Goal: Information Seeking & Learning: Learn about a topic

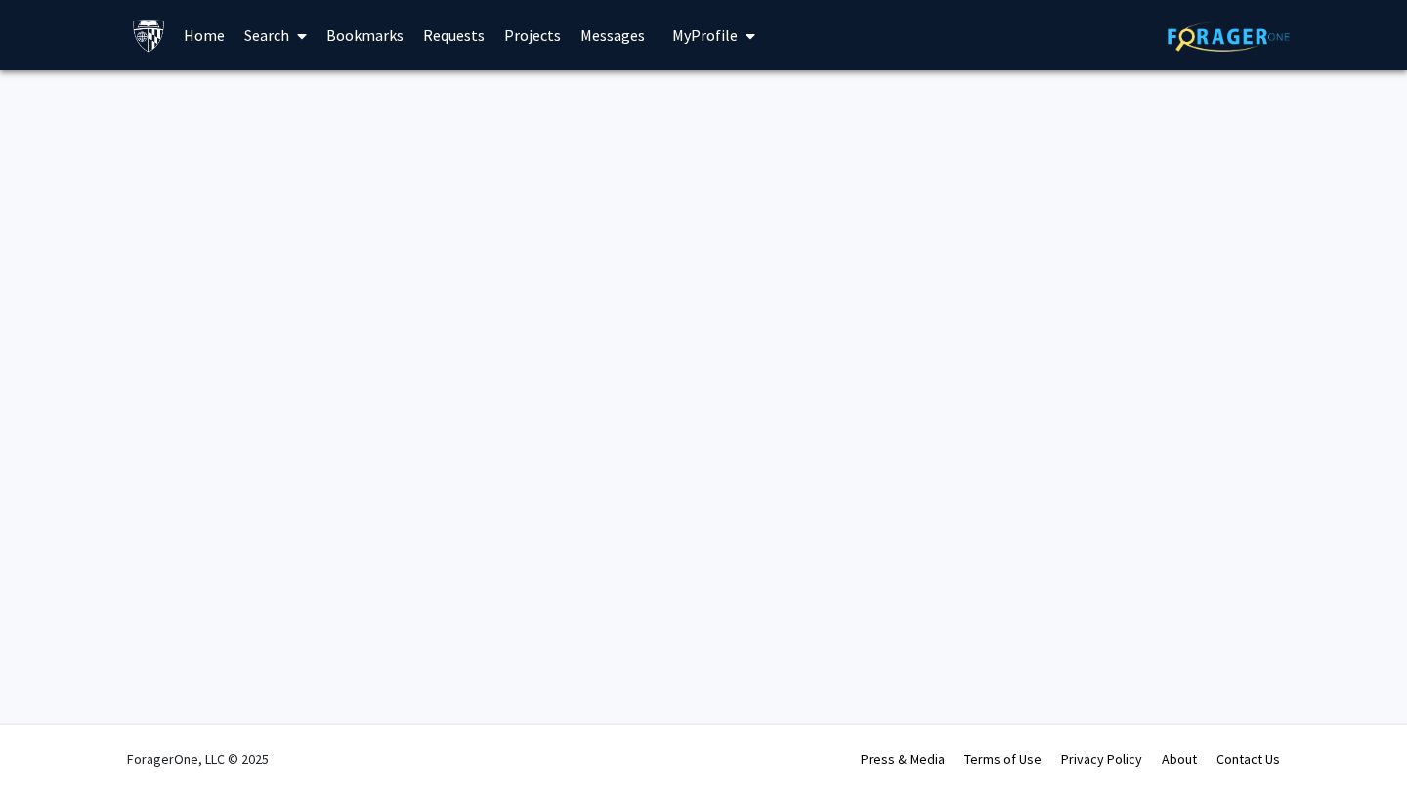
click at [189, 32] on link "Home" at bounding box center [204, 35] width 61 height 68
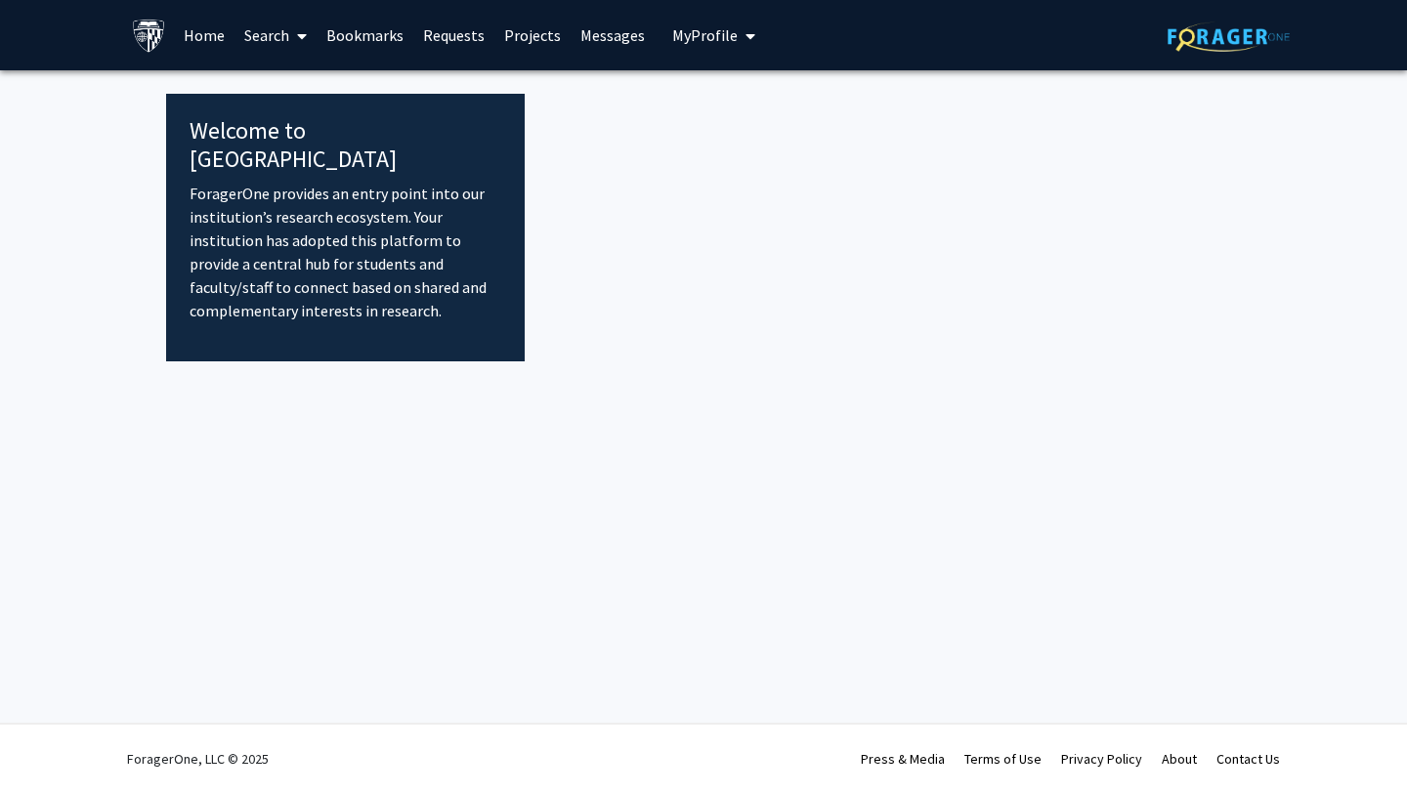
click at [199, 37] on link "Home" at bounding box center [204, 35] width 61 height 68
click at [102, 203] on fg-internal-home-page "Welcome to ForagerOne ForagerOne provides an entry point into our institution’s…" at bounding box center [703, 216] width 1407 height 292
click at [110, 142] on fg-internal-home-page "Welcome to ForagerOne ForagerOne provides an entry point into our institution’s…" at bounding box center [703, 216] width 1407 height 292
click at [139, 235] on fg-internal-home-page "Welcome to ForagerOne ForagerOne provides an entry point into our institution’s…" at bounding box center [703, 216] width 1407 height 292
click at [142, 33] on img at bounding box center [149, 36] width 34 height 34
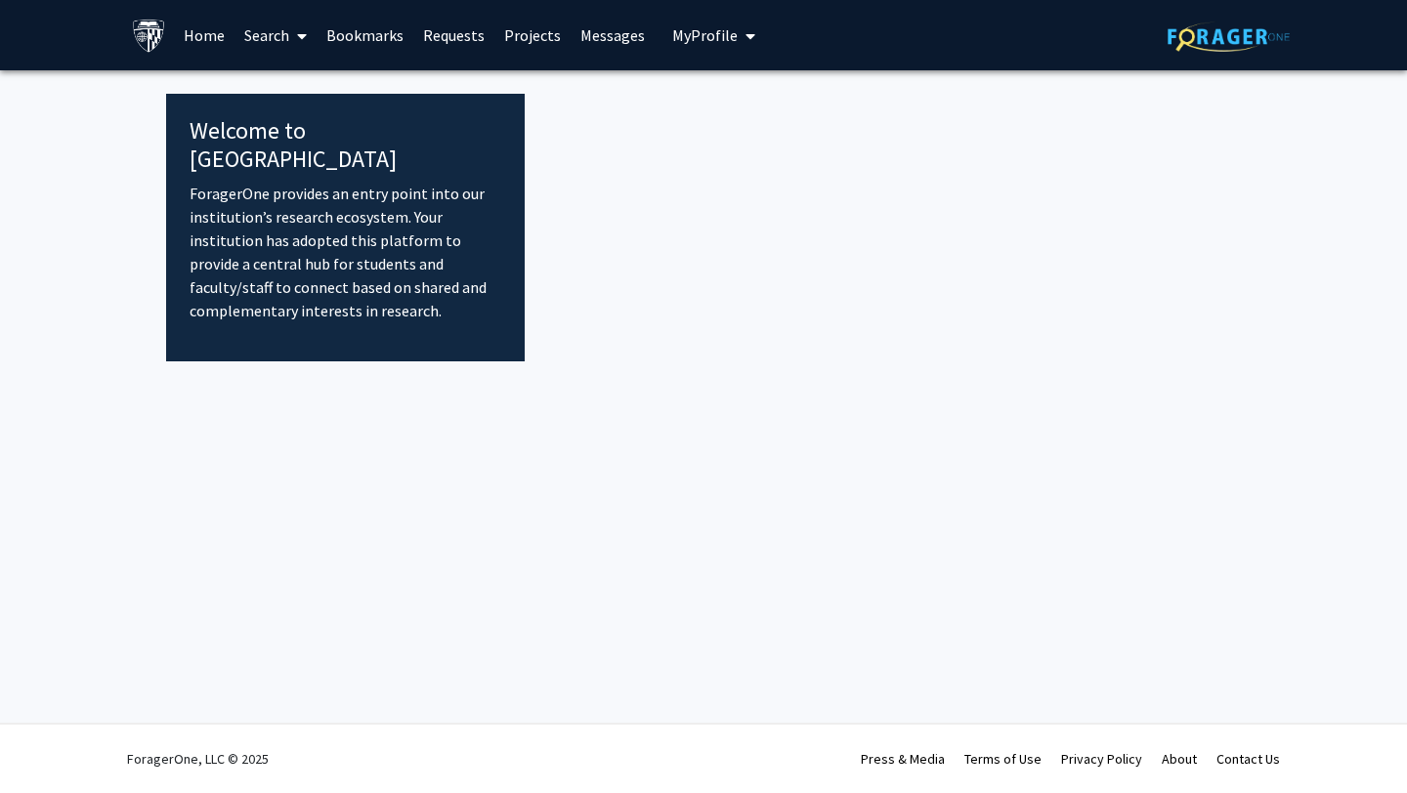
click at [261, 39] on link "Search" at bounding box center [276, 35] width 82 height 68
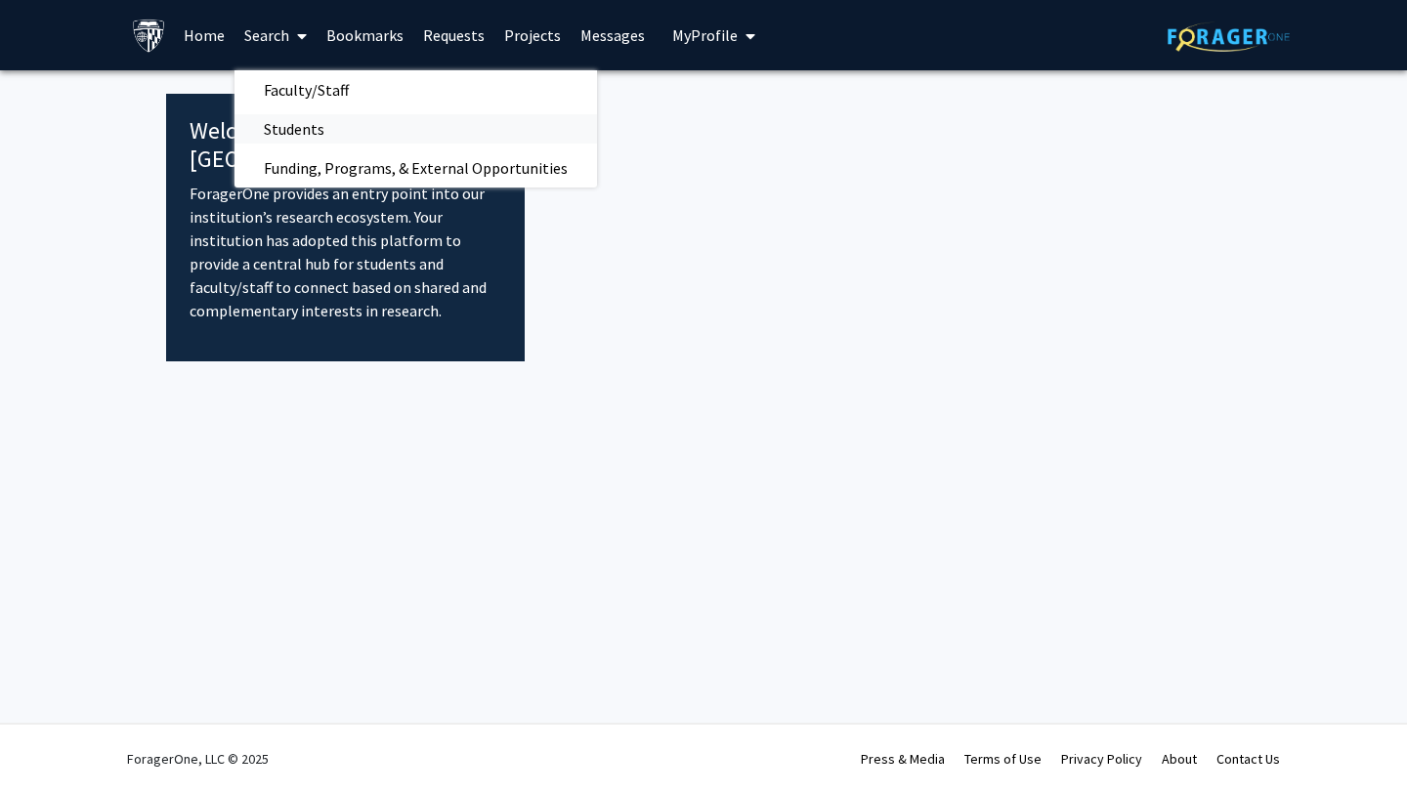
click at [305, 118] on span "Students" at bounding box center [294, 128] width 119 height 39
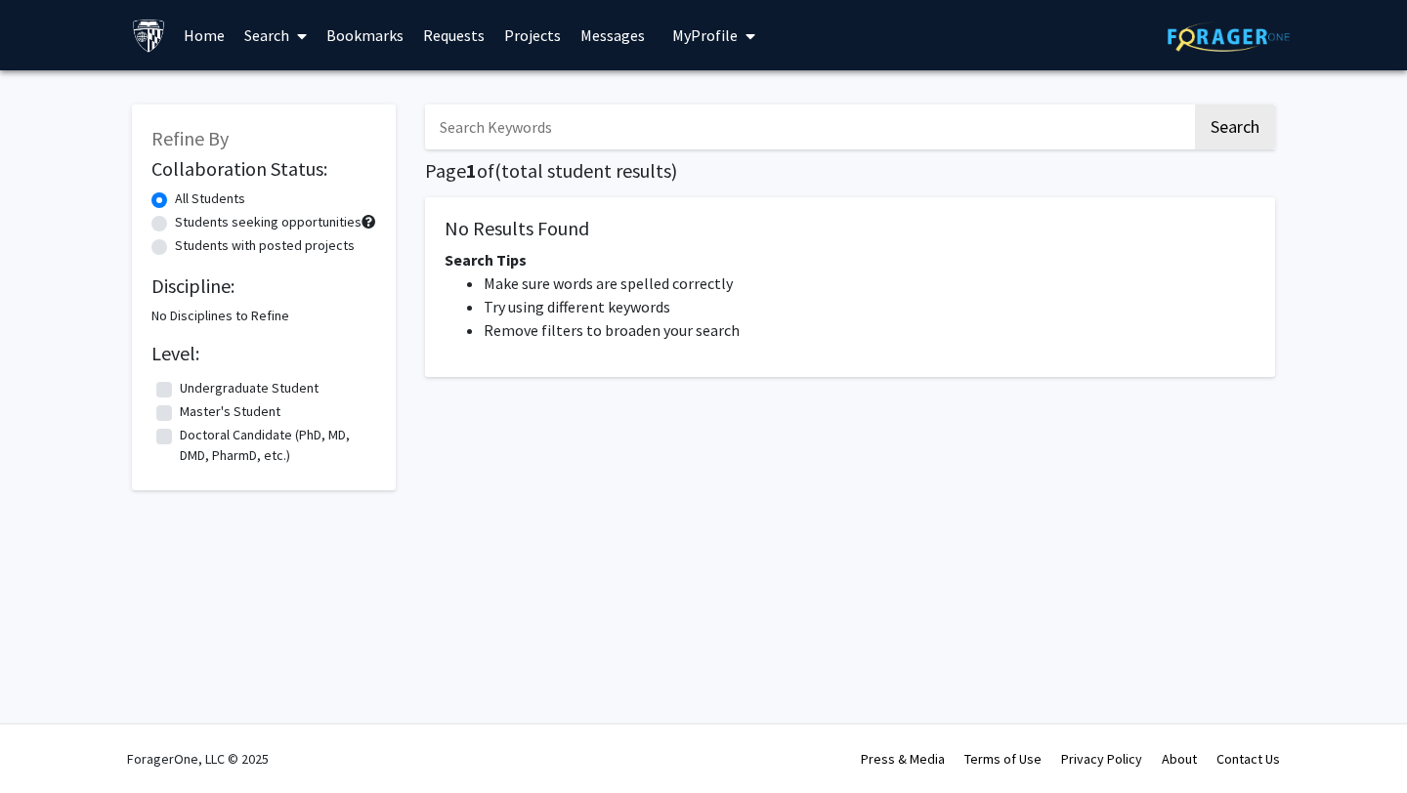
click at [218, 47] on link "Home" at bounding box center [204, 35] width 61 height 68
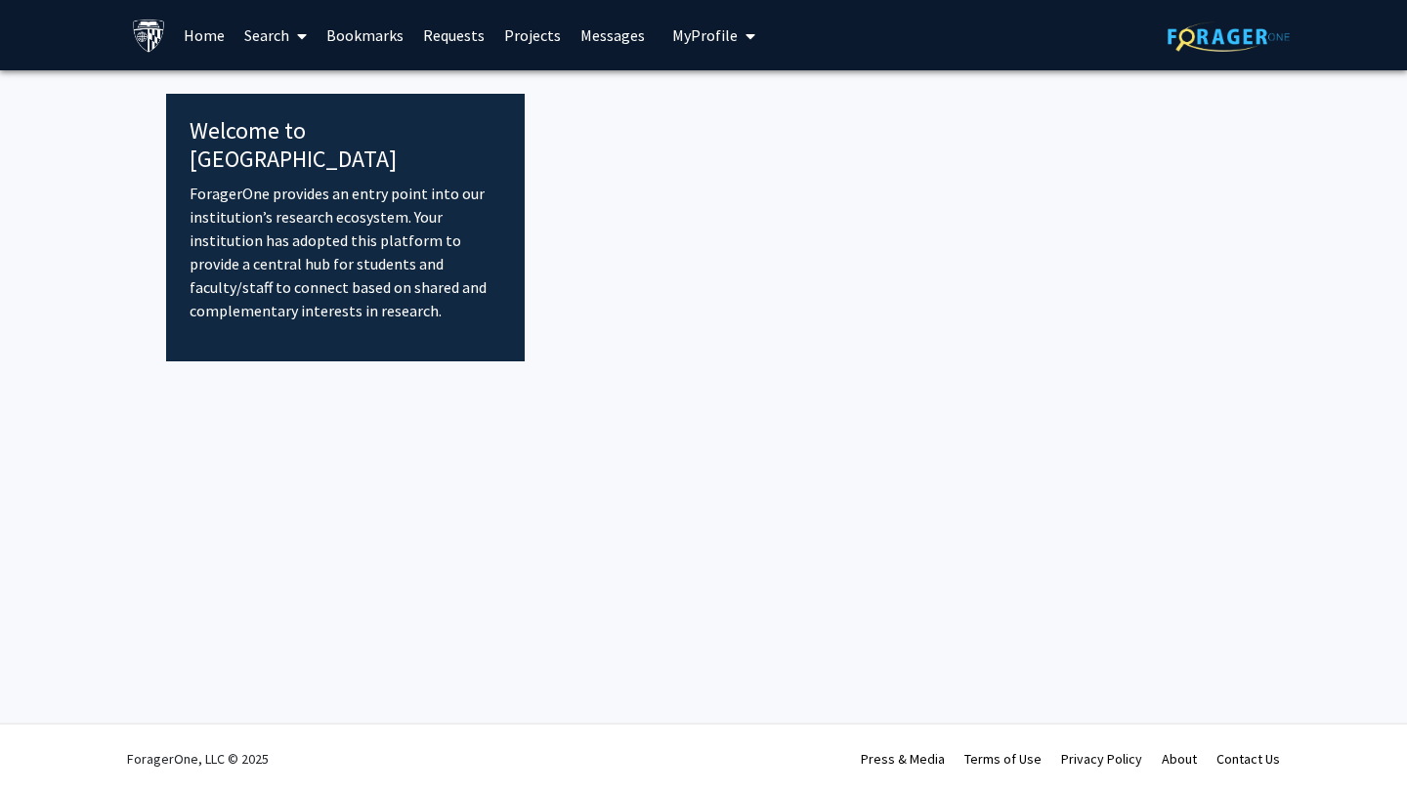
click at [265, 45] on link "Search" at bounding box center [276, 35] width 82 height 68
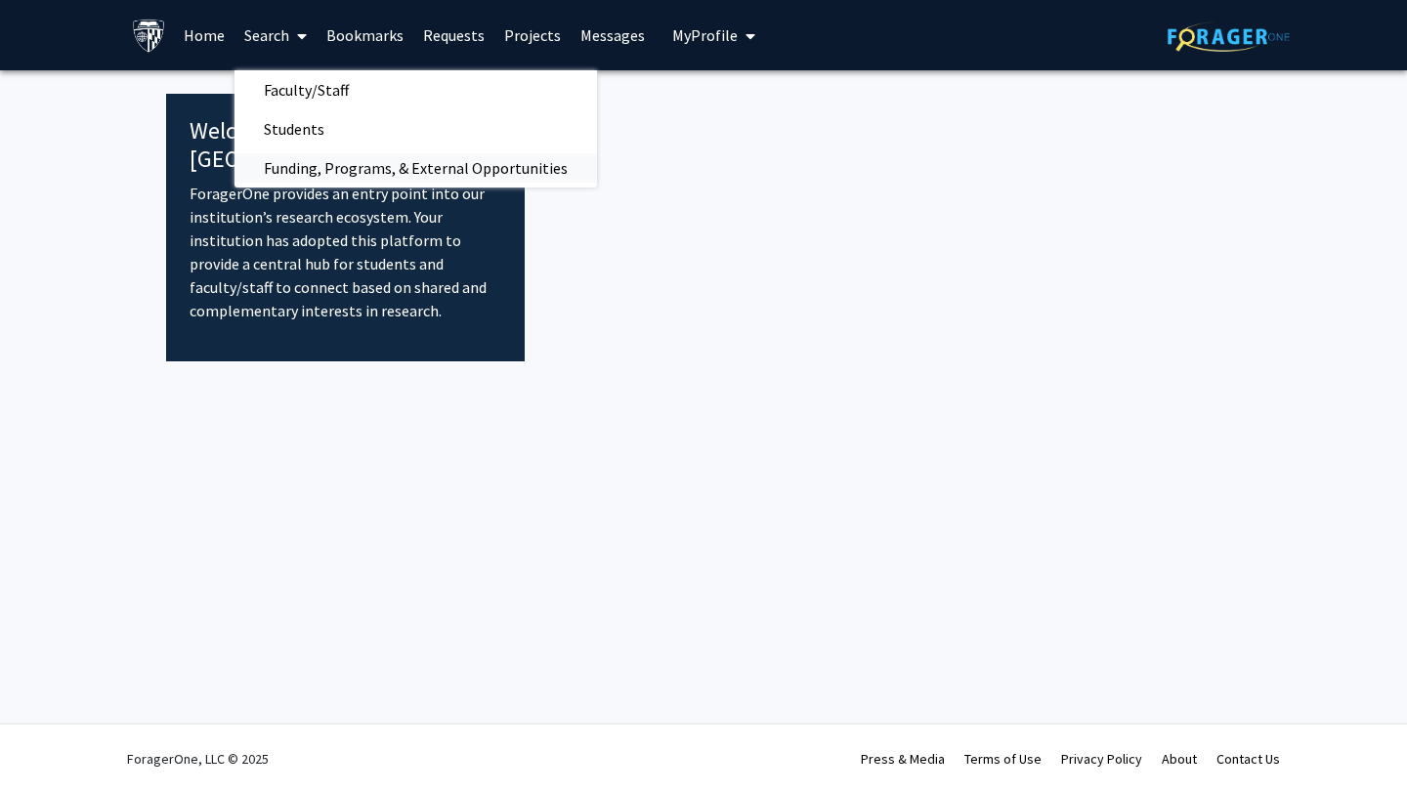
click at [337, 185] on span "Funding, Programs, & External Opportunities" at bounding box center [416, 168] width 363 height 39
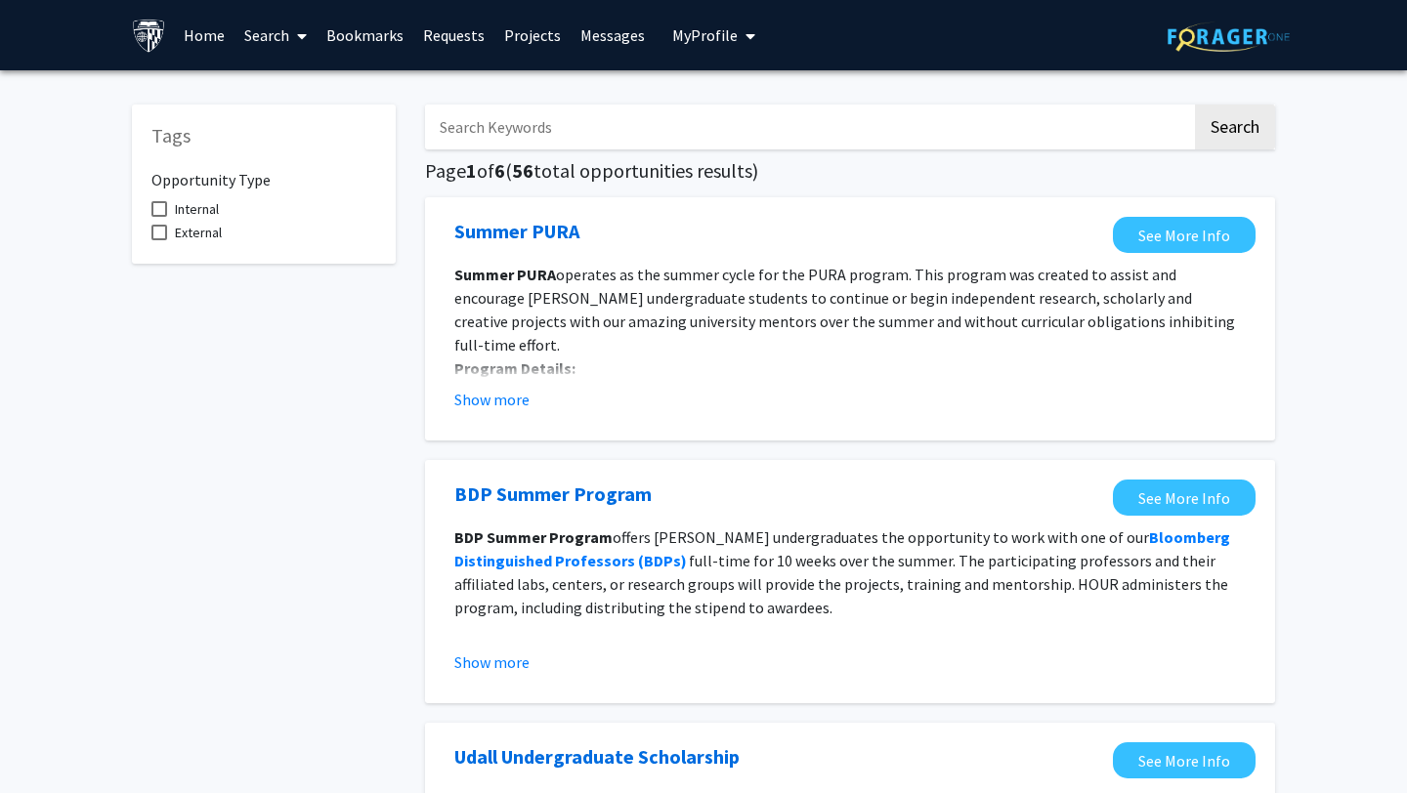
click at [301, 37] on icon at bounding box center [302, 36] width 10 height 16
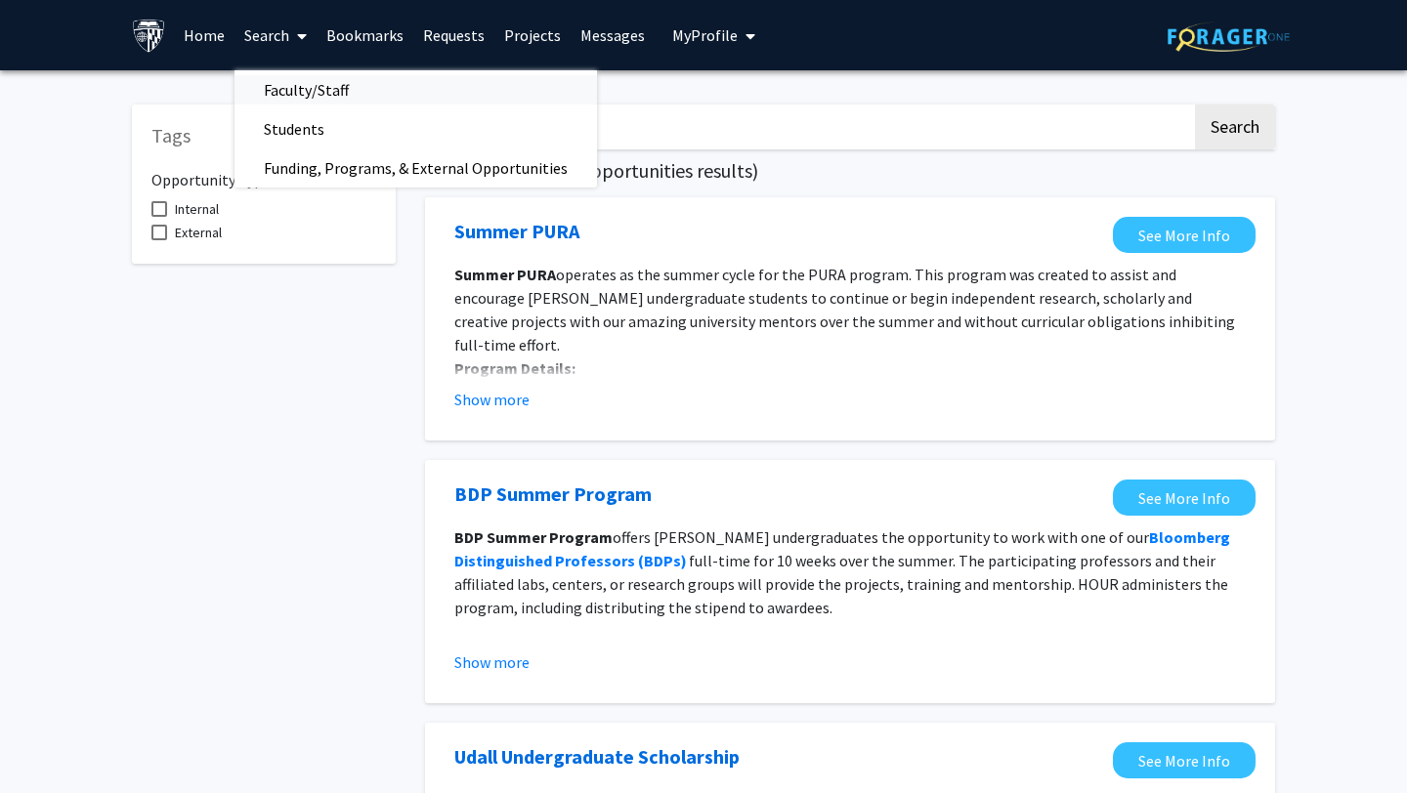
click at [299, 87] on span "Faculty/Staff" at bounding box center [307, 89] width 144 height 39
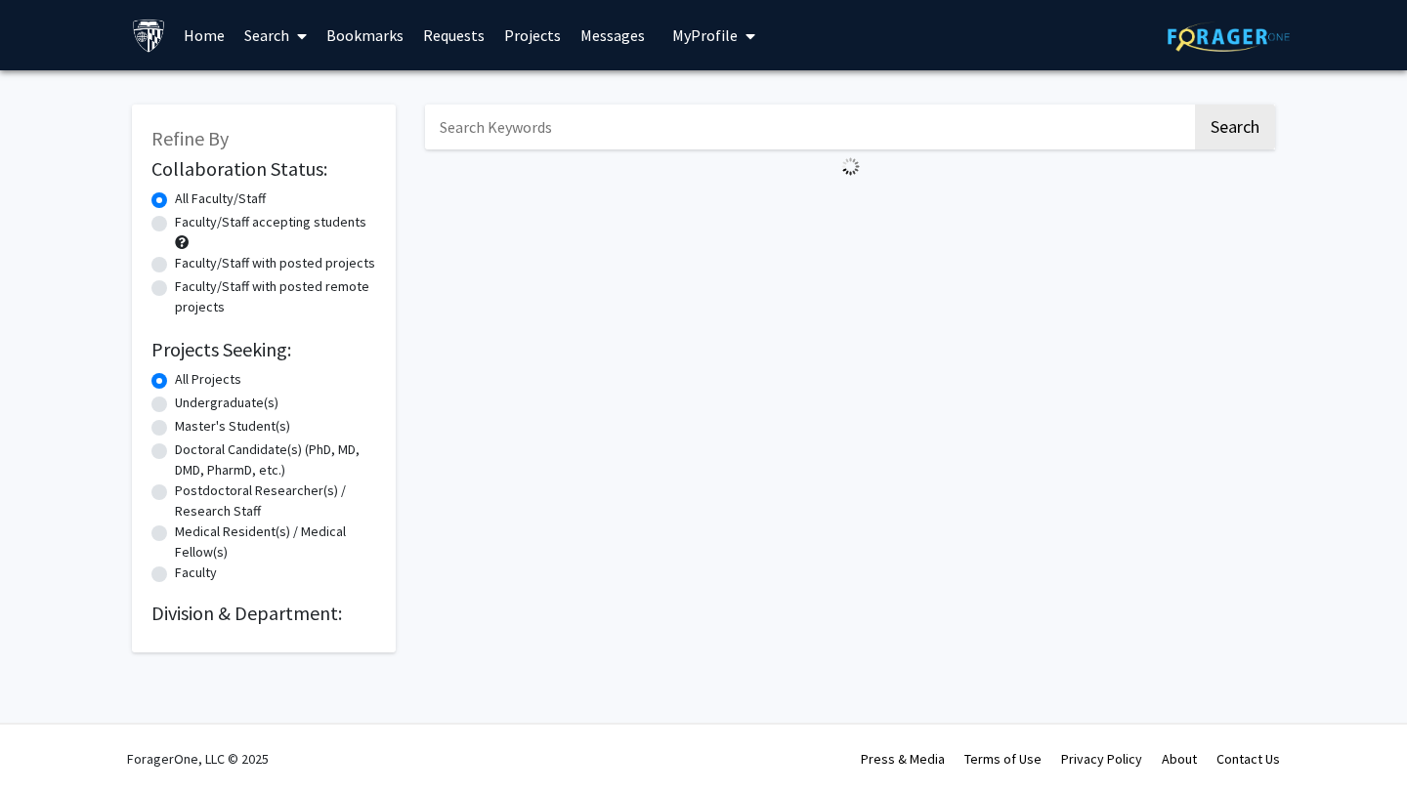
click at [175, 266] on label "Faculty/Staff with posted projects" at bounding box center [275, 263] width 200 height 21
click at [175, 266] on input "Faculty/Staff with posted projects" at bounding box center [181, 259] width 13 height 13
radio input "true"
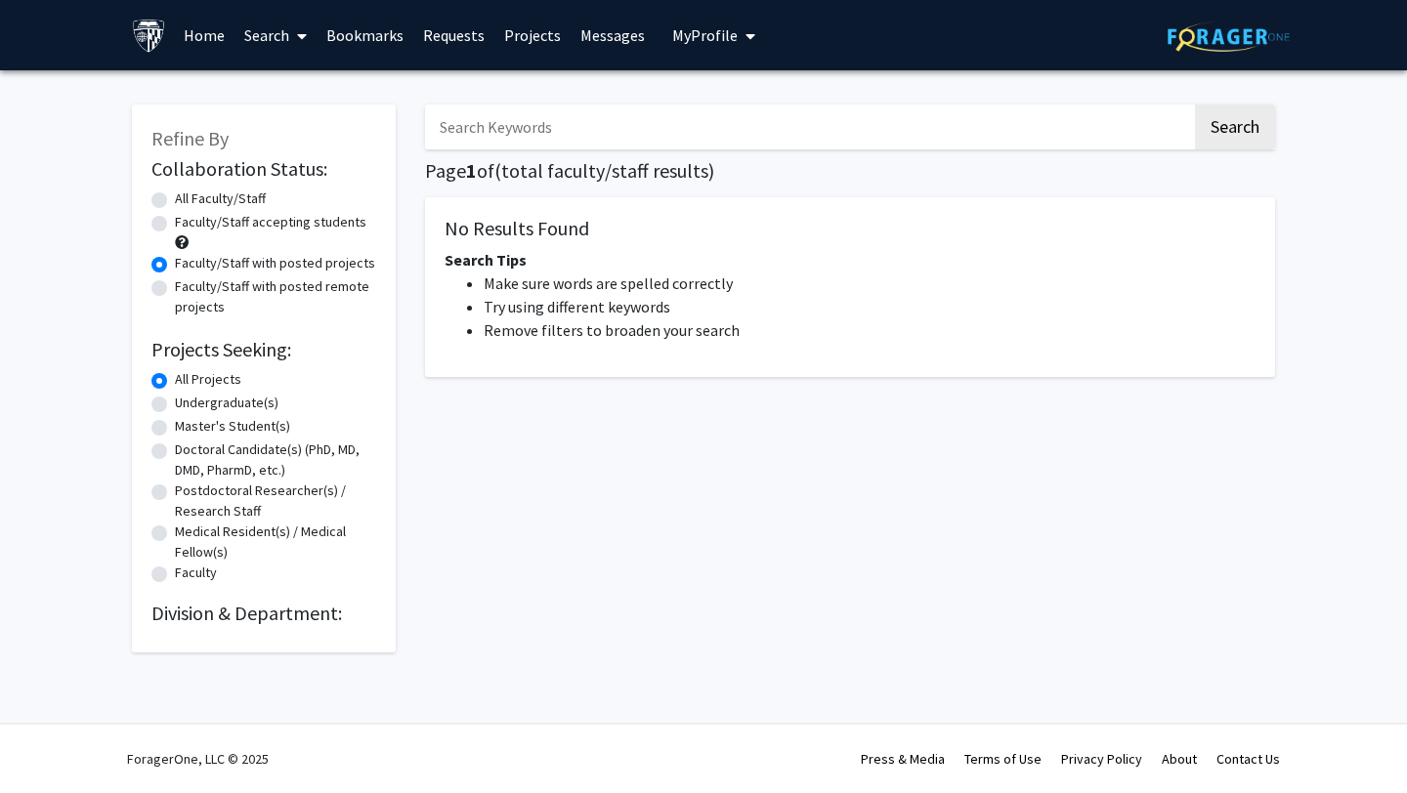
click at [156, 415] on fg-radiogroup "Projects Seeking Level All Projects Projects Seeking Level Undergraduate(s) Pro…" at bounding box center [263, 477] width 225 height 217
click at [175, 426] on label "Master's Student(s)" at bounding box center [232, 426] width 115 height 21
click at [175, 426] on input "Master's Student(s)" at bounding box center [181, 422] width 13 height 13
radio input "true"
click at [162, 233] on div "Faculty/Staff accepting students" at bounding box center [263, 232] width 225 height 41
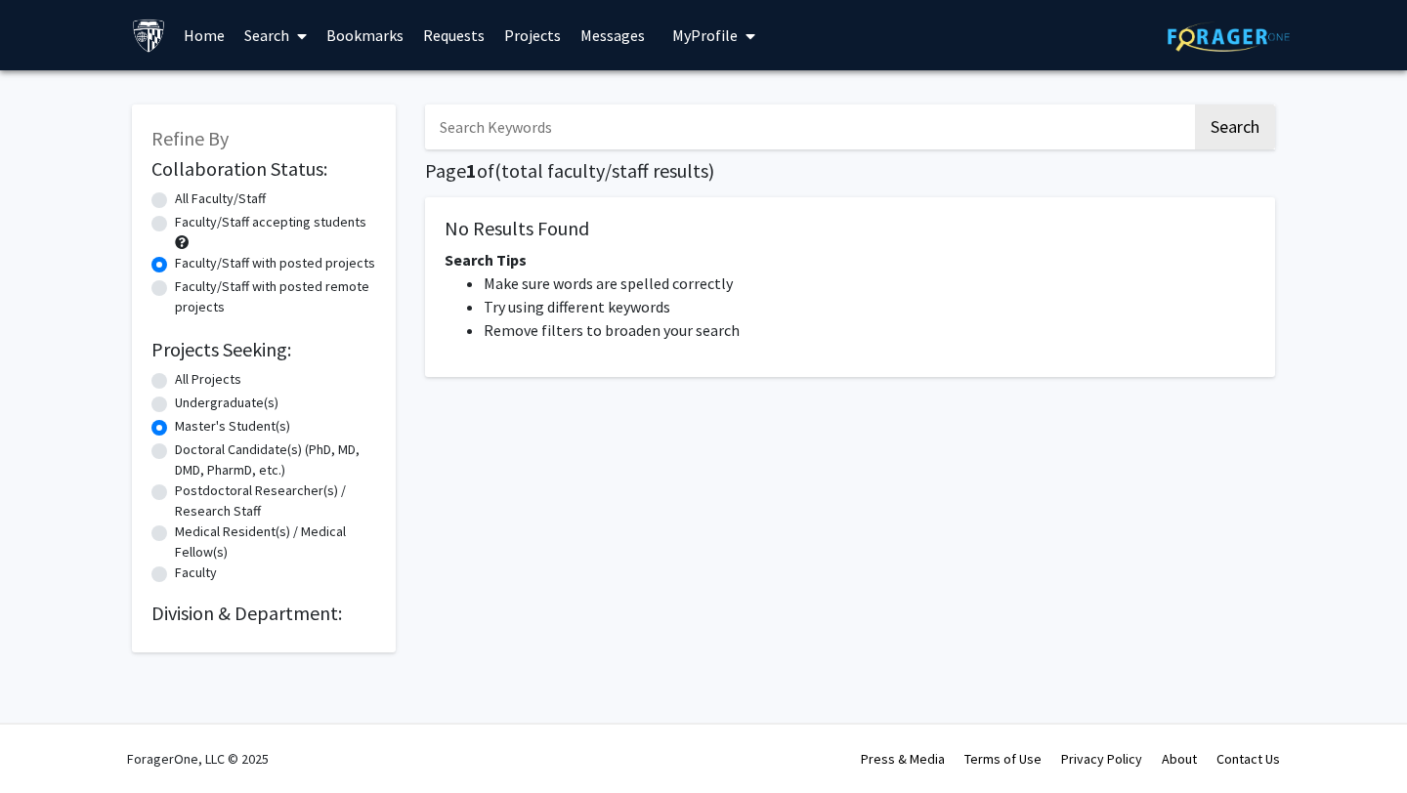
click at [175, 227] on label "Faculty/Staff accepting students" at bounding box center [271, 222] width 192 height 21
click at [175, 225] on input "Faculty/Staff accepting students" at bounding box center [181, 218] width 13 height 13
radio input "true"
click at [167, 206] on div "All Faculty/Staff" at bounding box center [263, 200] width 225 height 23
click at [175, 192] on label "All Faculty/Staff" at bounding box center [220, 199] width 91 height 21
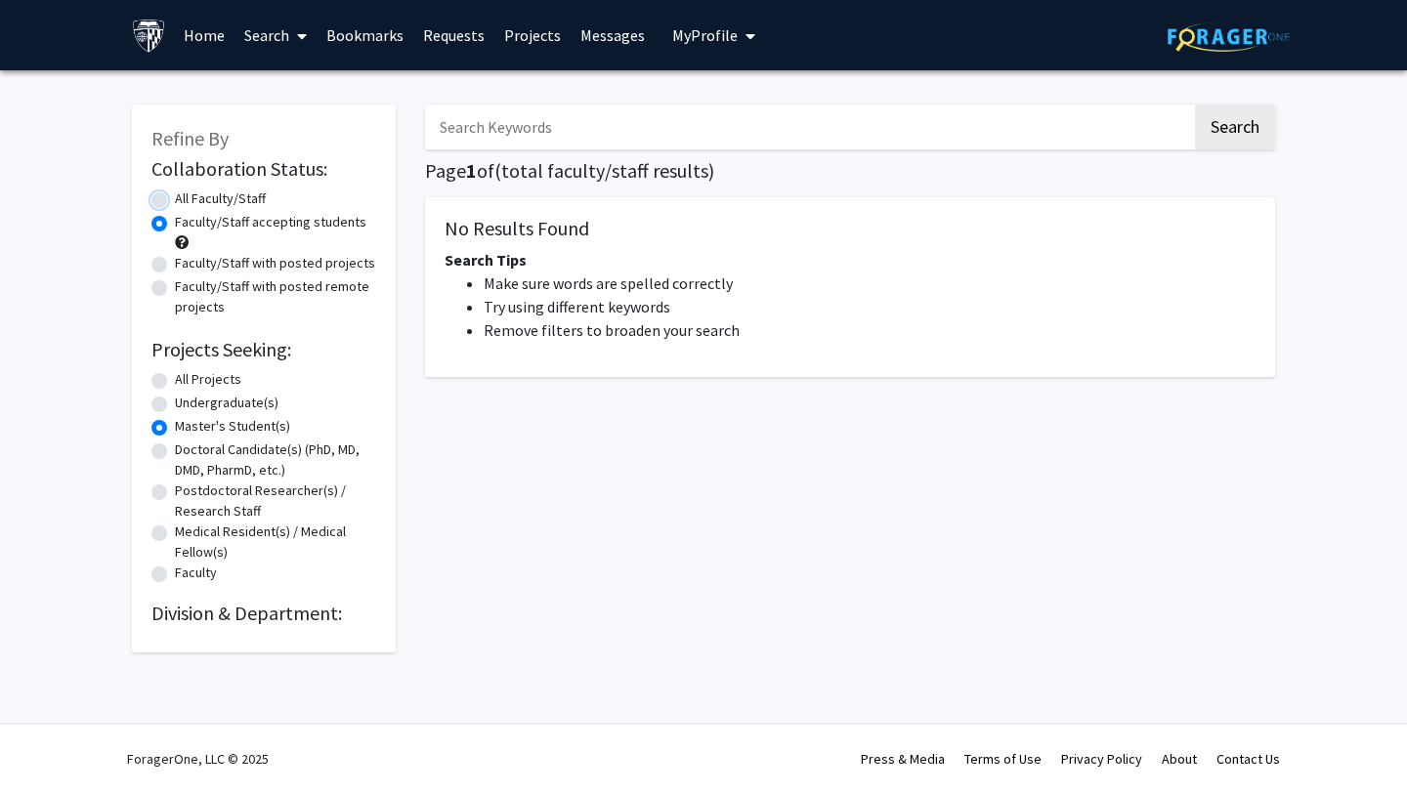
click at [175, 192] on input "All Faculty/Staff" at bounding box center [181, 195] width 13 height 13
radio input "true"
click at [175, 379] on label "All Projects" at bounding box center [208, 379] width 66 height 21
click at [175, 379] on input "All Projects" at bounding box center [181, 375] width 13 height 13
radio input "true"
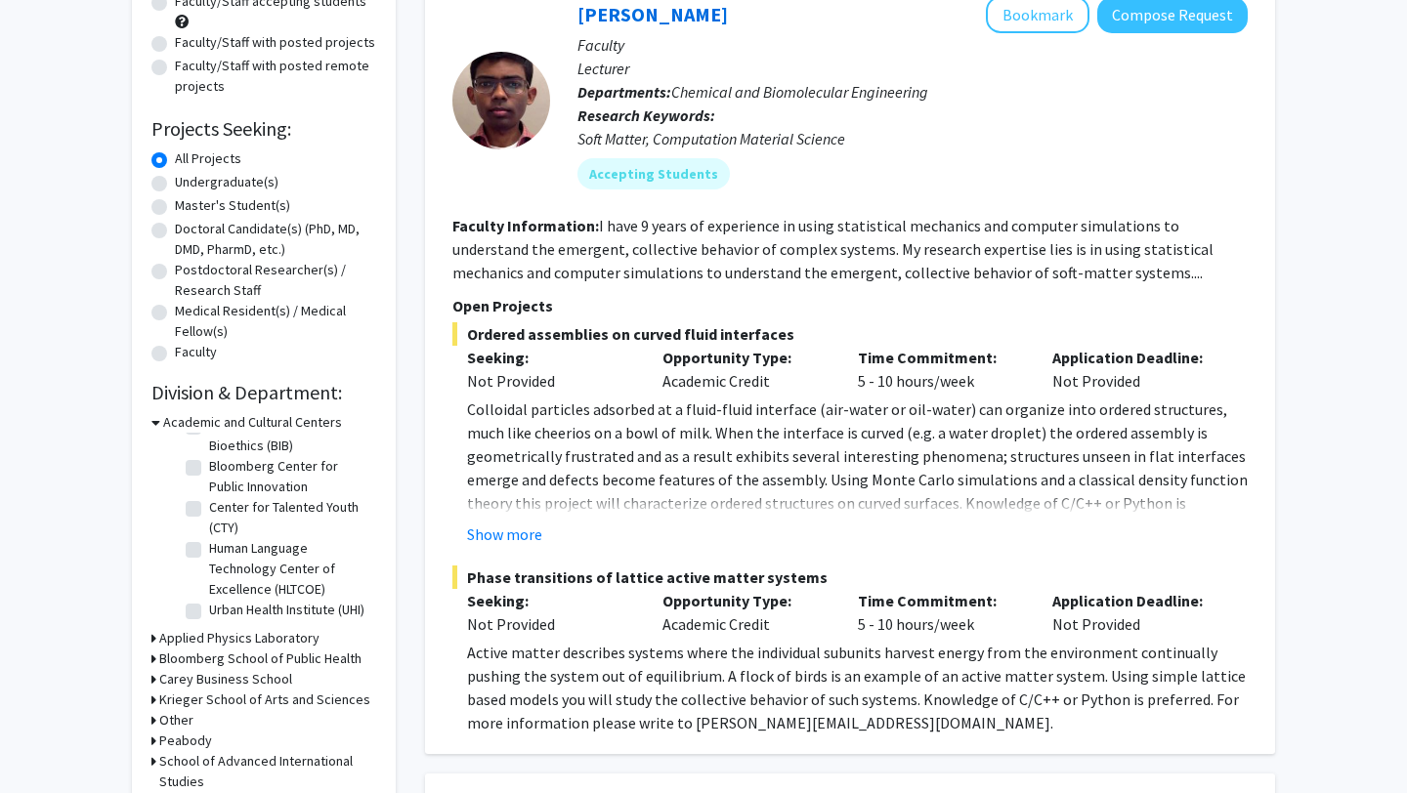
scroll to position [229, 0]
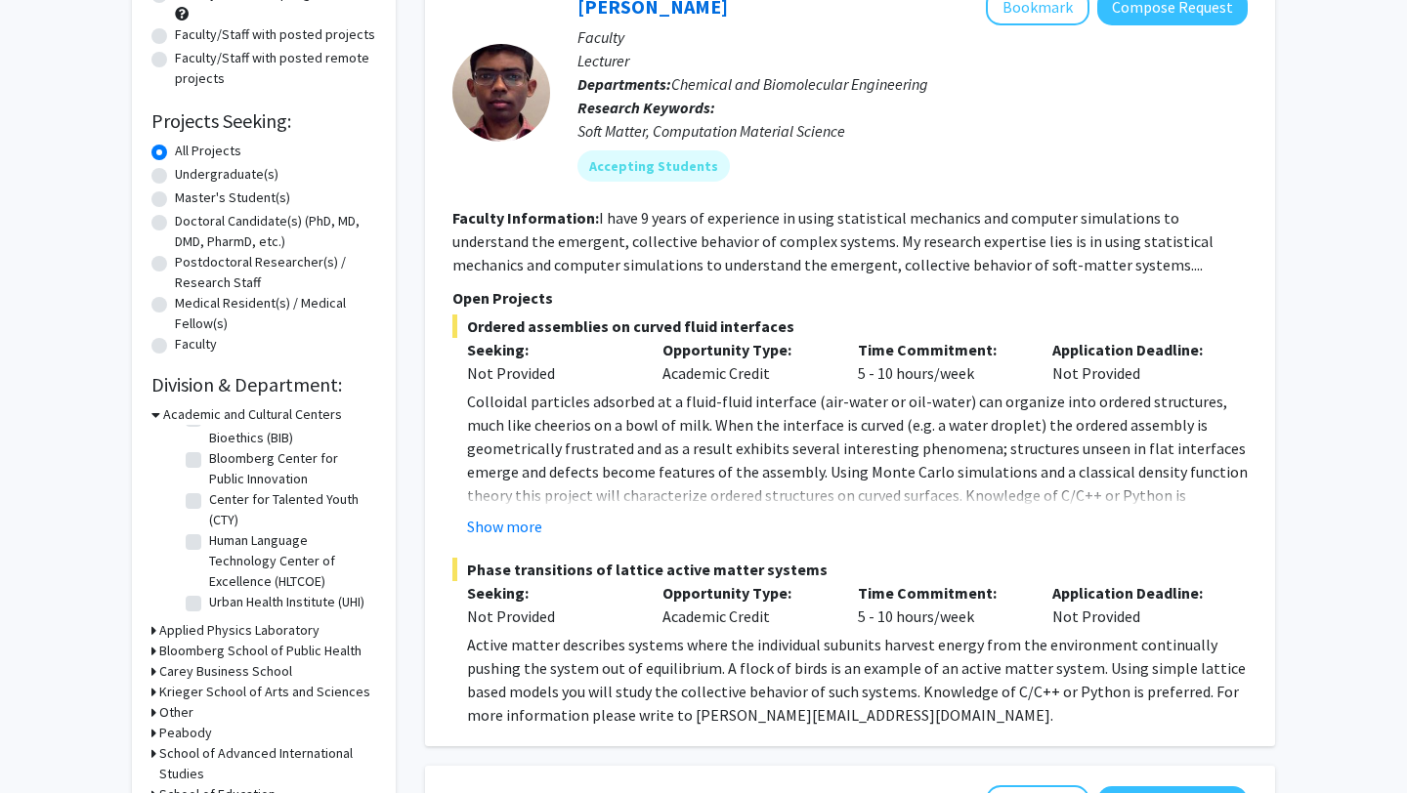
click at [157, 695] on div "Krieger School of Arts and Sciences" at bounding box center [263, 692] width 225 height 21
click at [151, 691] on icon at bounding box center [153, 692] width 5 height 21
click at [209, 741] on label "Advanced Academic Programs (AAP)" at bounding box center [290, 751] width 162 height 41
click at [209, 741] on input "Advanced Academic Programs (AAP)" at bounding box center [215, 737] width 13 height 13
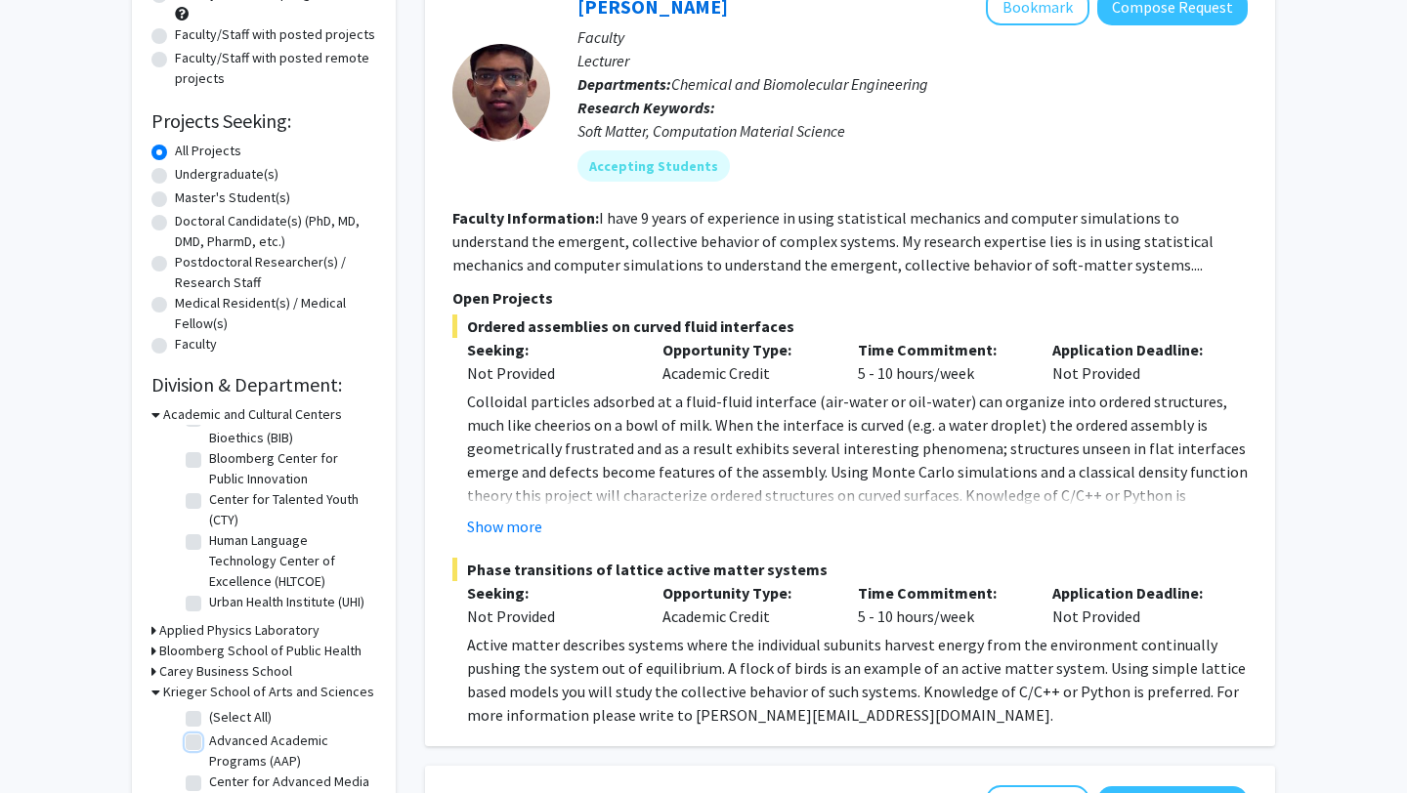
checkbox input "true"
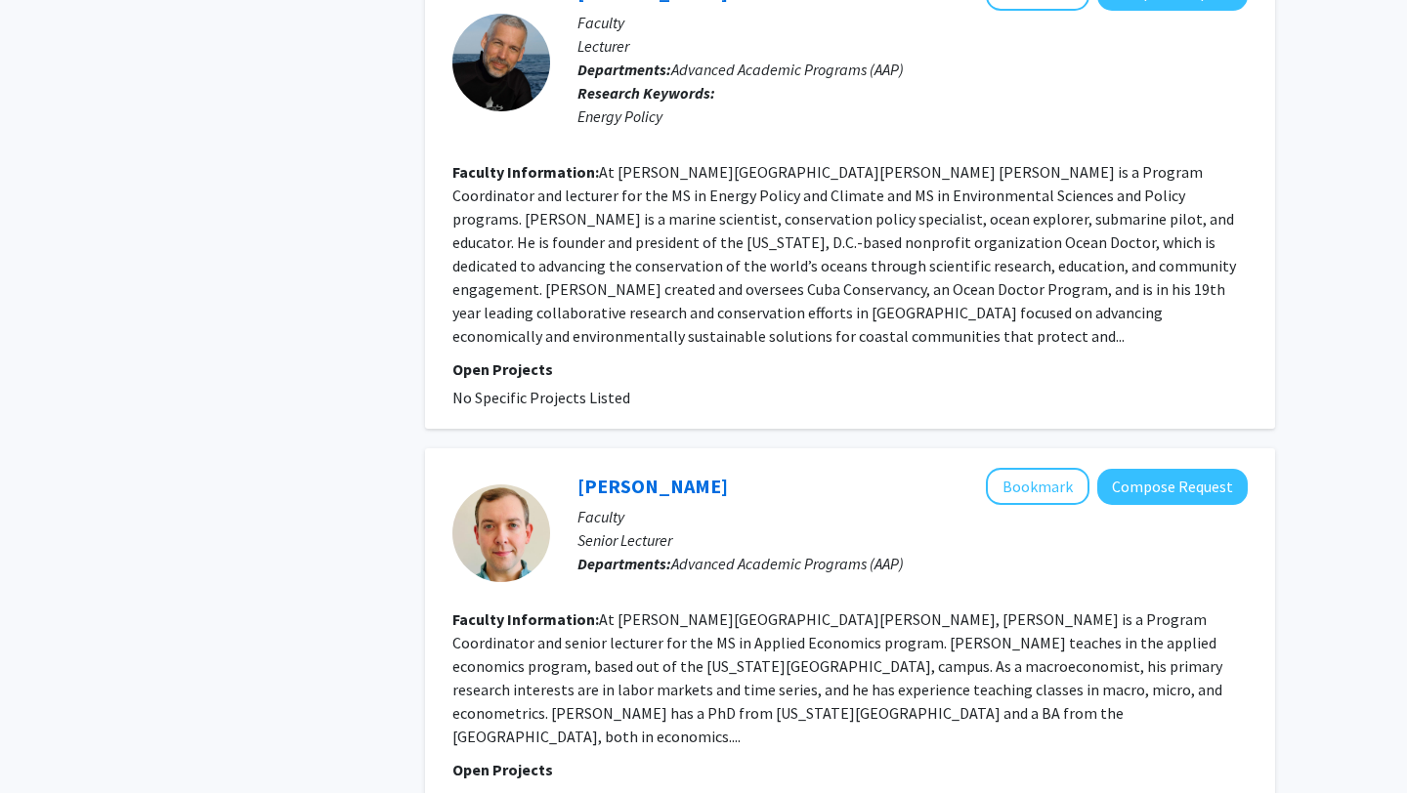
scroll to position [3940, 0]
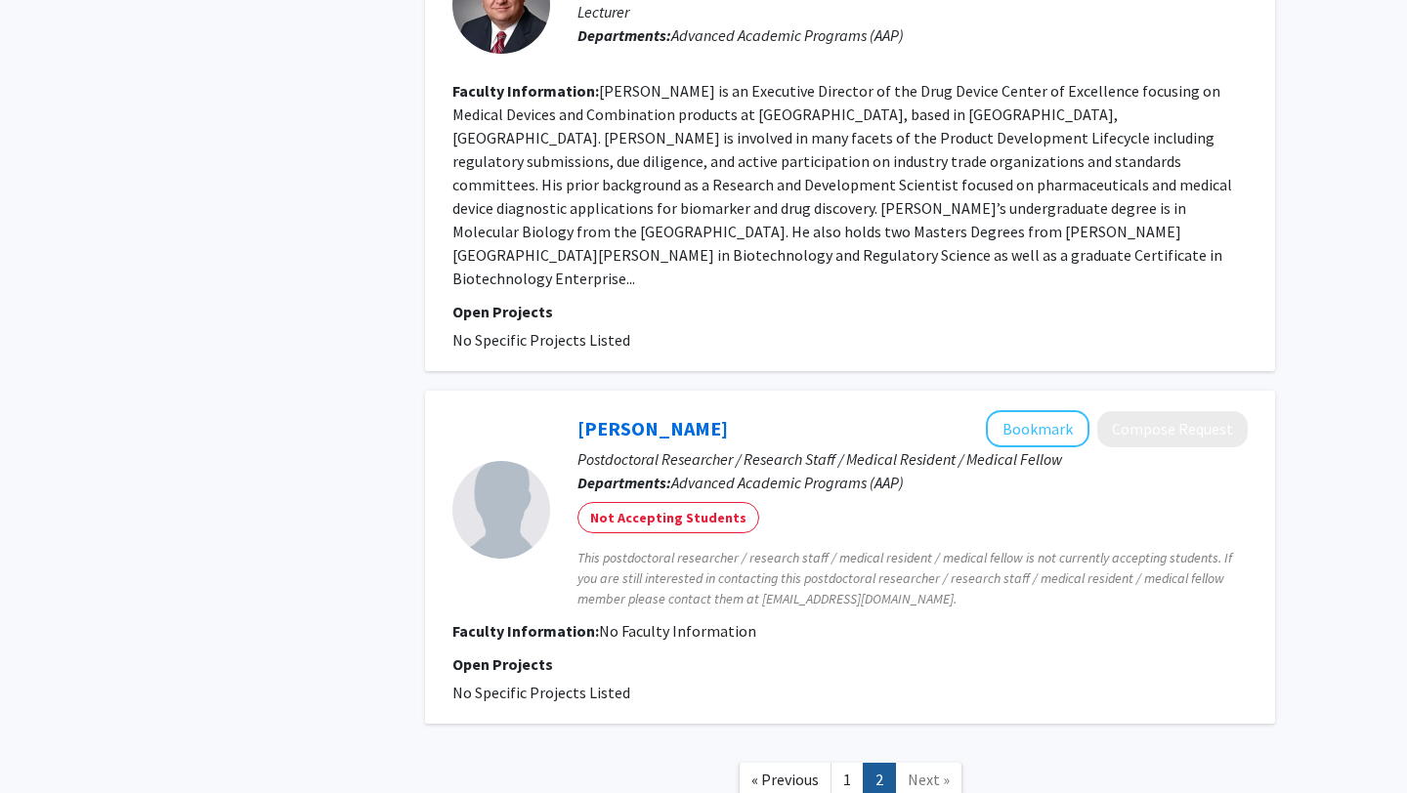
scroll to position [1412, 0]
